Goal: Find specific page/section: Find specific page/section

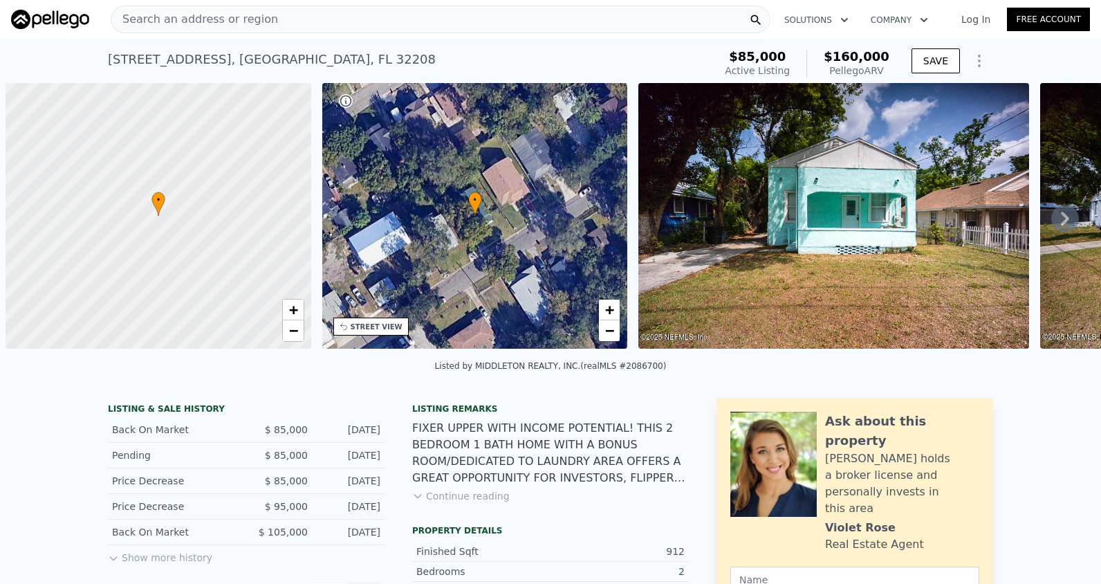
scroll to position [0, 6]
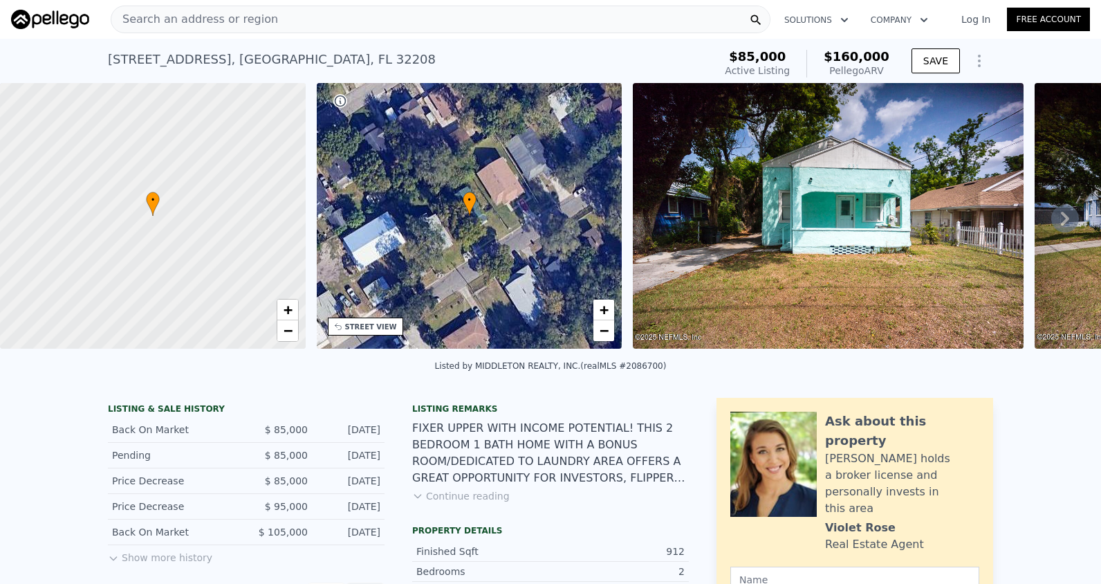
click at [261, 24] on div "Search an address or region" at bounding box center [441, 20] width 660 height 28
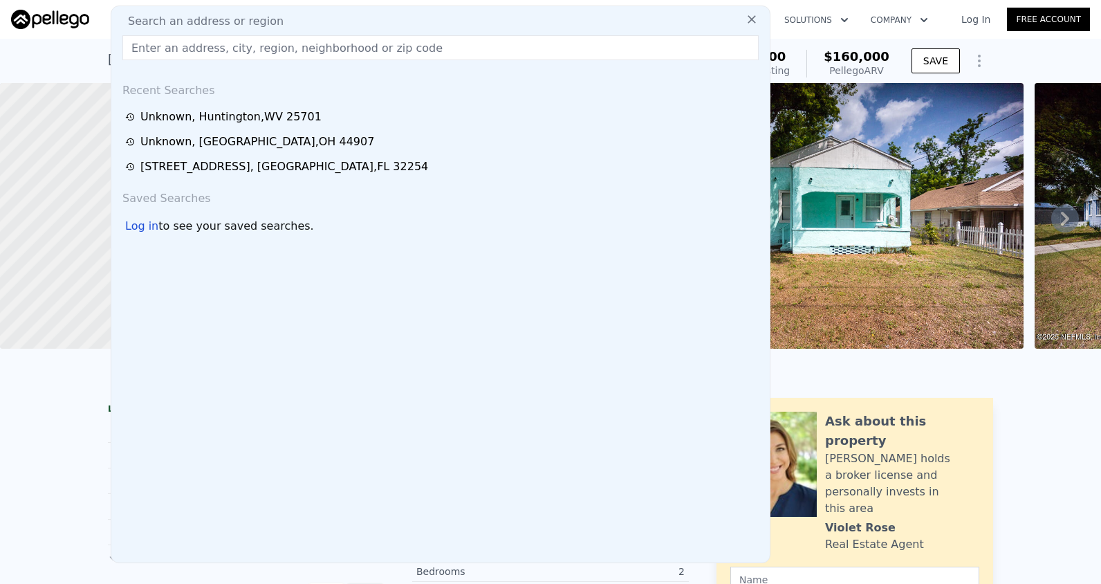
click at [202, 46] on input "text" at bounding box center [440, 47] width 636 height 25
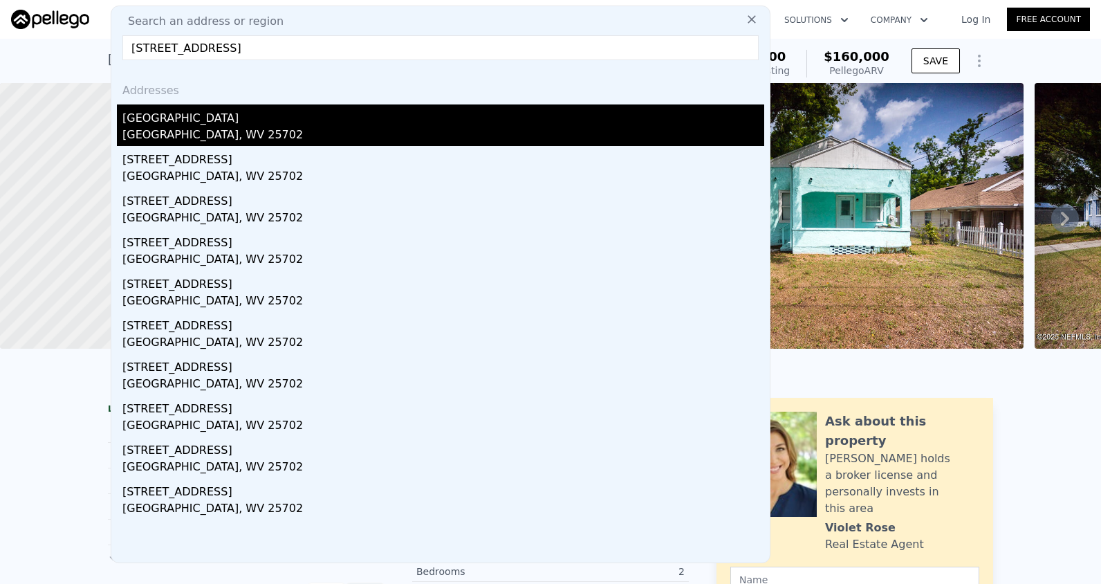
type input "[STREET_ADDRESS]"
click at [223, 138] on div "[GEOGRAPHIC_DATA], WV 25702" at bounding box center [443, 136] width 642 height 19
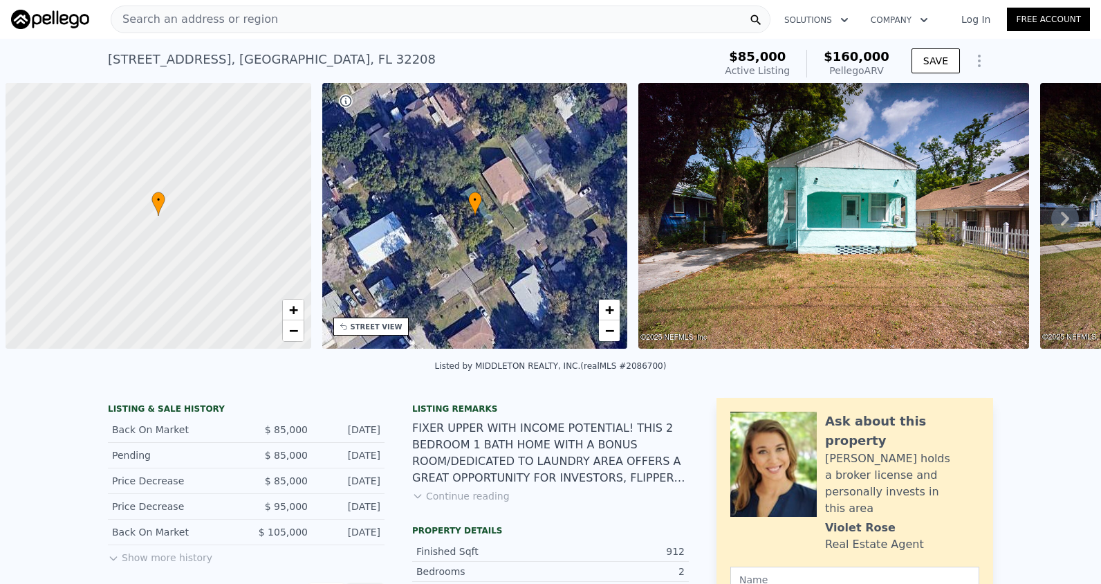
scroll to position [0, 6]
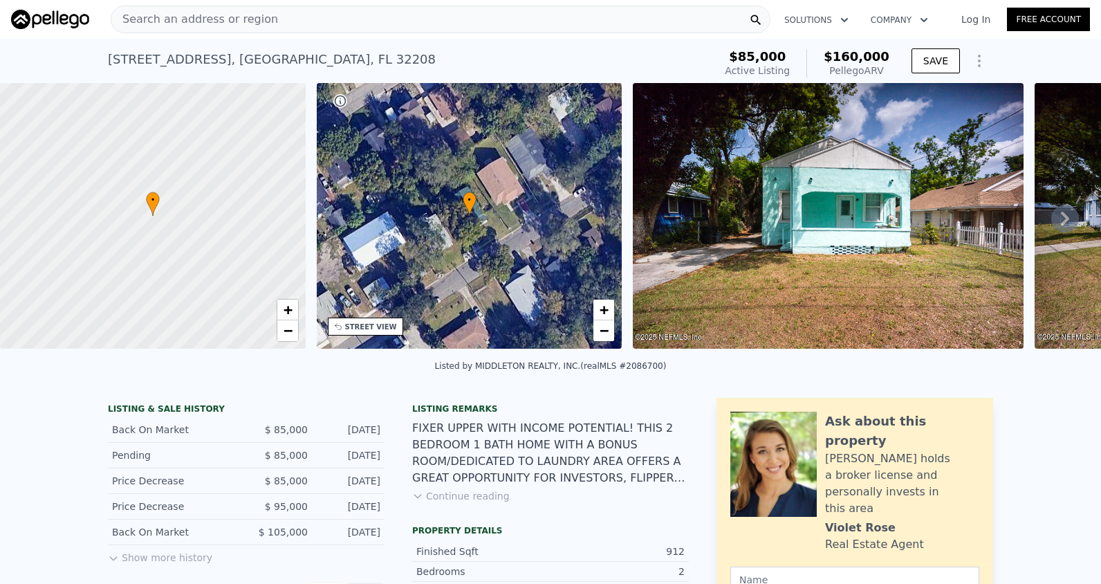
click at [214, 20] on span "Search an address or region" at bounding box center [194, 19] width 167 height 17
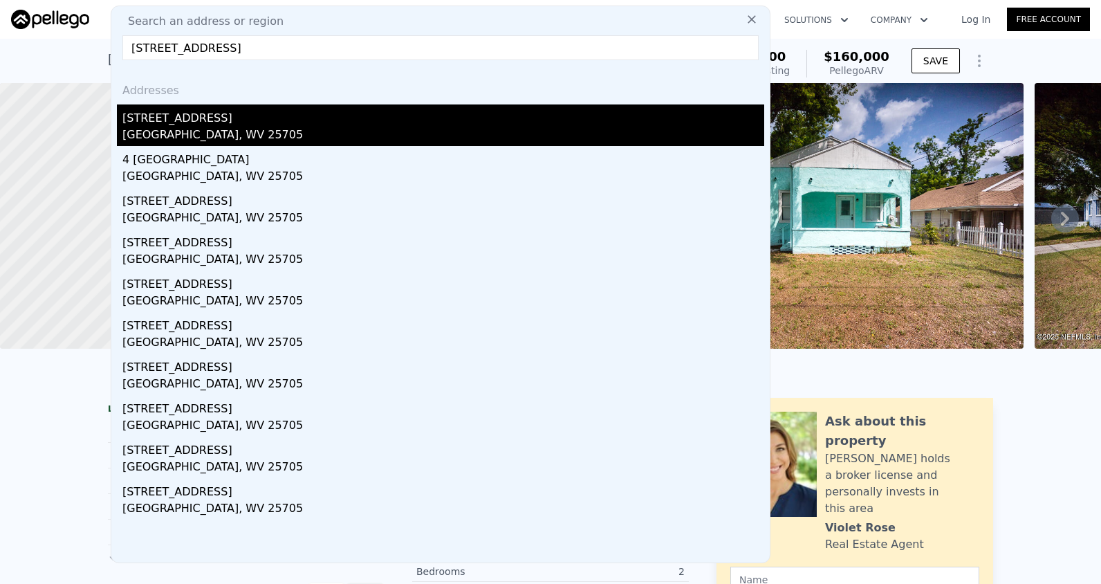
type input "929 Norway Ave, Huntington, WV 25705"
click at [221, 140] on div "Huntington, WV 25705" at bounding box center [443, 136] width 642 height 19
